Goal: Task Accomplishment & Management: Manage account settings

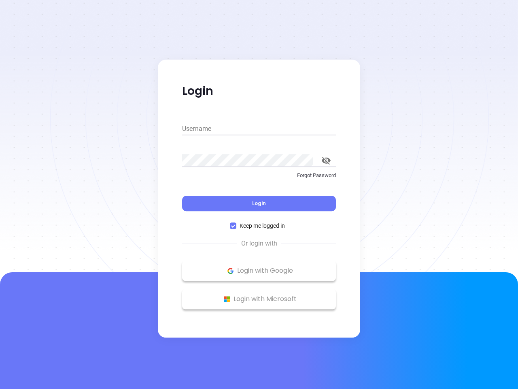
click at [259, 194] on div "Login" at bounding box center [259, 198] width 154 height 25
click at [259, 129] on input "Username" at bounding box center [259, 128] width 154 height 13
click at [326, 160] on icon "toggle password visibility" at bounding box center [326, 161] width 9 height 8
click at [259, 203] on span "Login" at bounding box center [259, 203] width 14 height 7
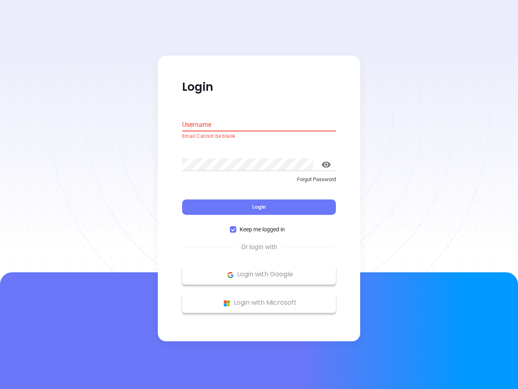
click at [259, 226] on span "Keep me logged in" at bounding box center [262, 229] width 52 height 9
click at [236, 226] on input "Keep me logged in" at bounding box center [233, 229] width 6 height 6
checkbox input "false"
click at [259, 271] on p "Login with Google" at bounding box center [259, 274] width 146 height 12
click at [259, 299] on p "Login with Microsoft" at bounding box center [259, 303] width 146 height 12
